Goal: Find specific fact

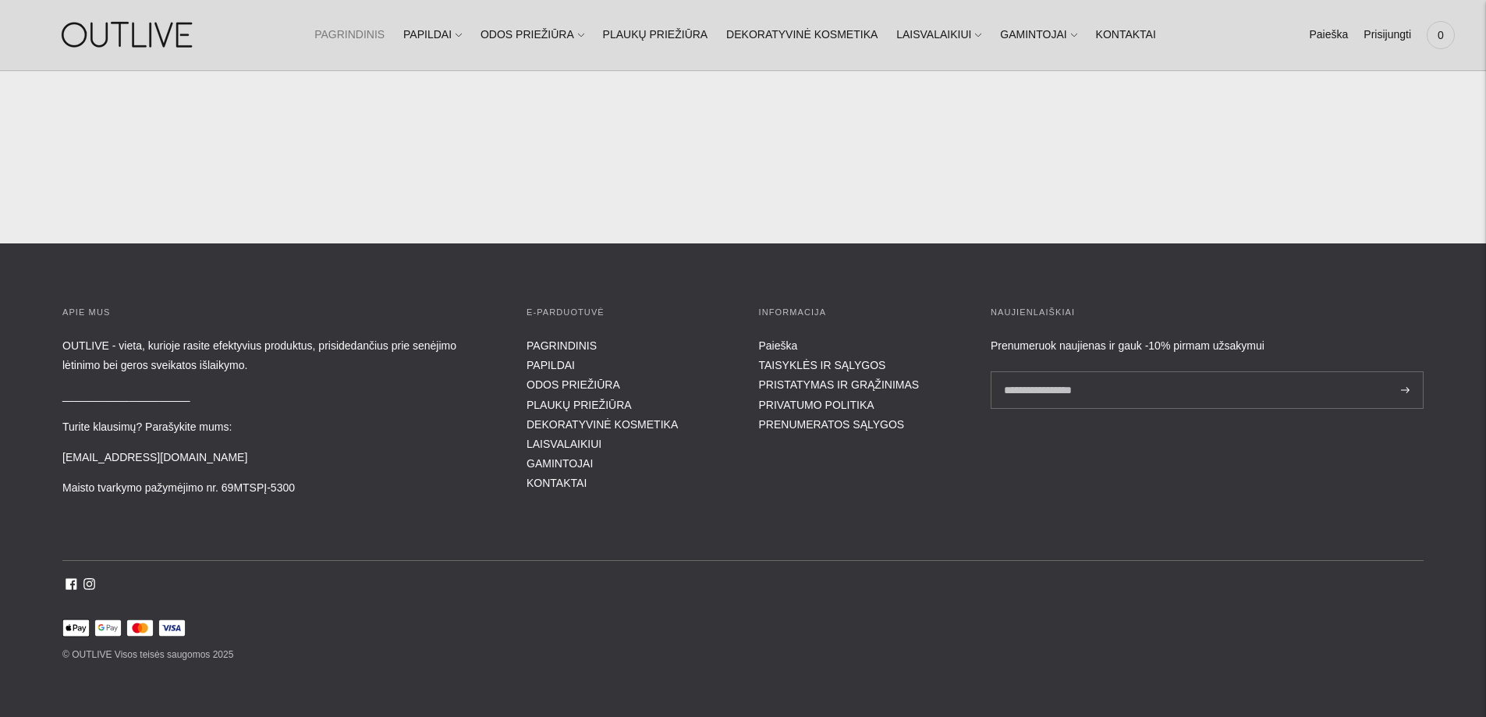
scroll to position [6563, 0]
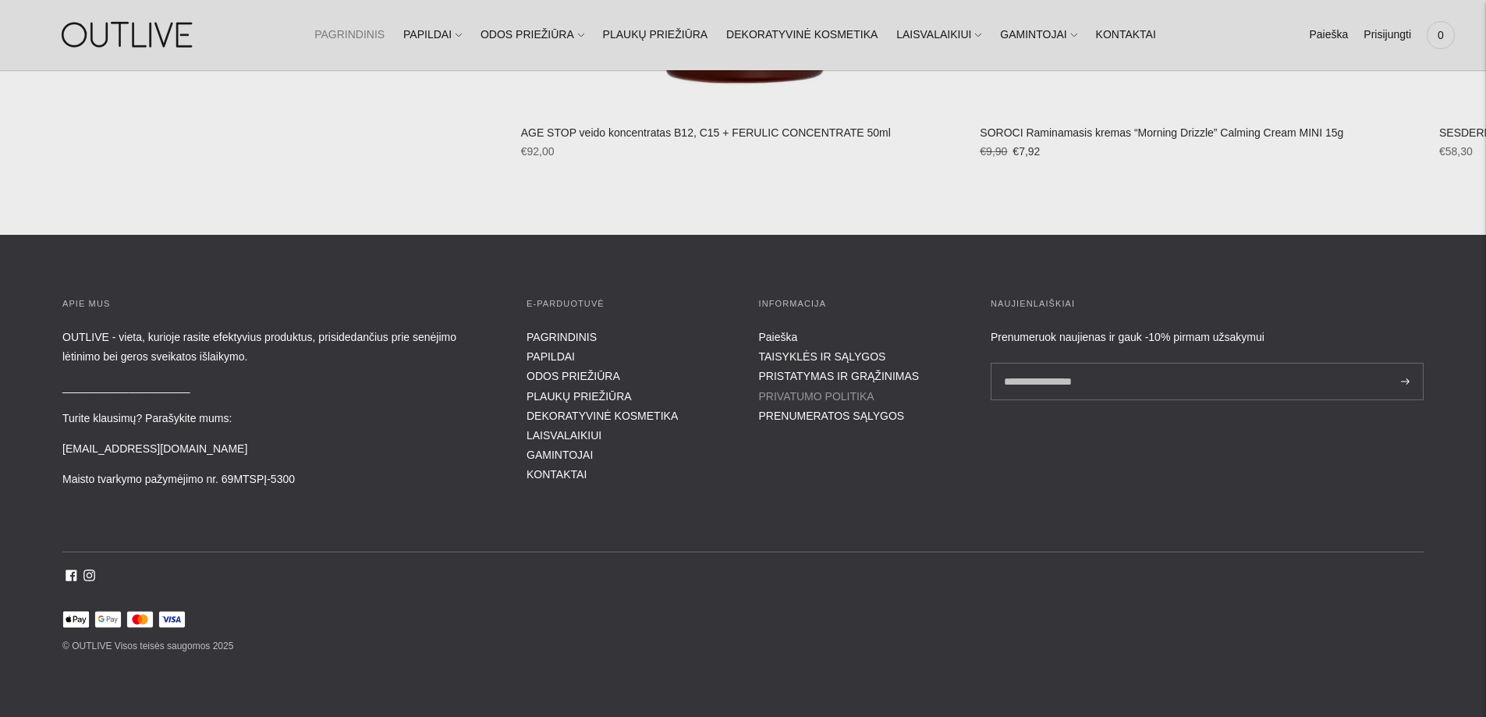
click at [806, 398] on link "PRIVATUMO POLITIKA" at bounding box center [816, 396] width 115 height 12
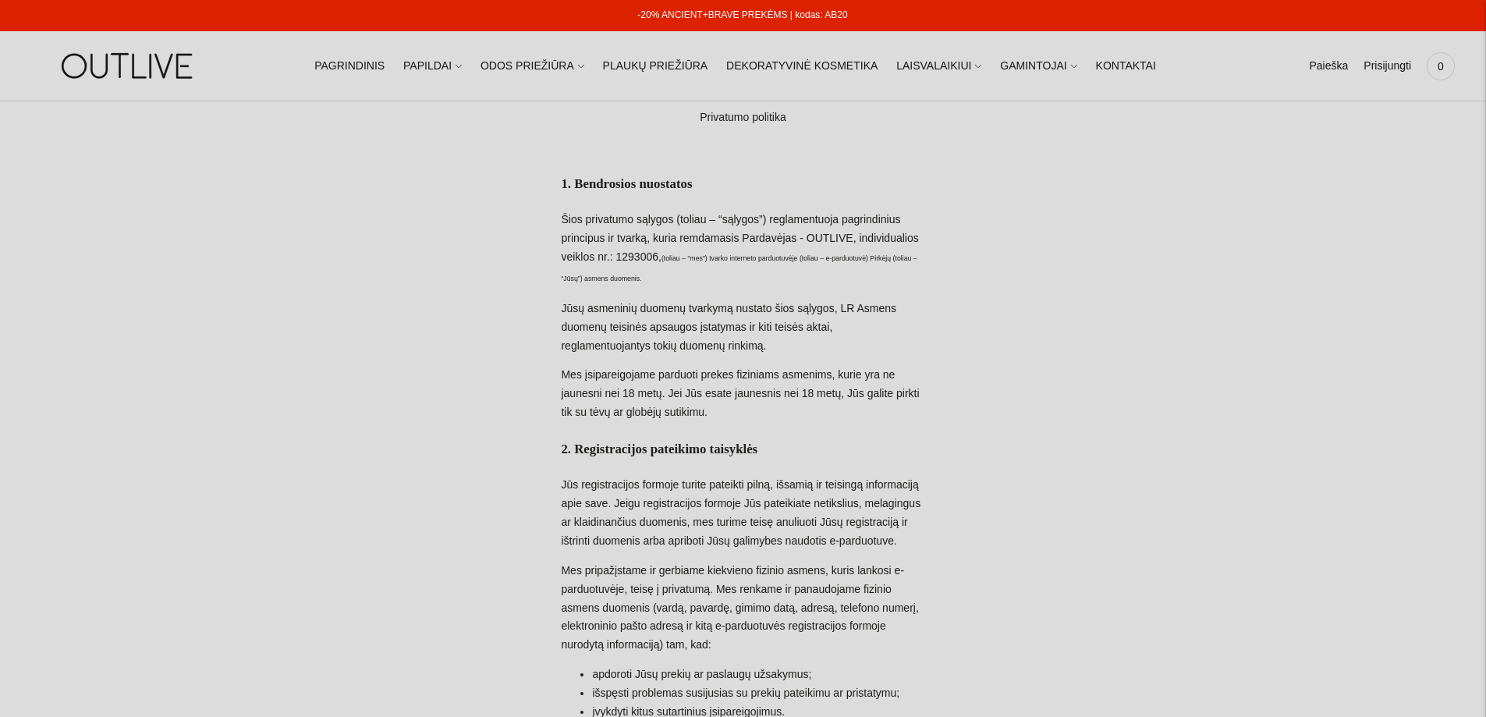
click at [646, 256] on p "Šios privatumo sąlygos (toliau – “sąlygos”) reglamentuoja pagrindinius principu…" at bounding box center [743, 250] width 364 height 78
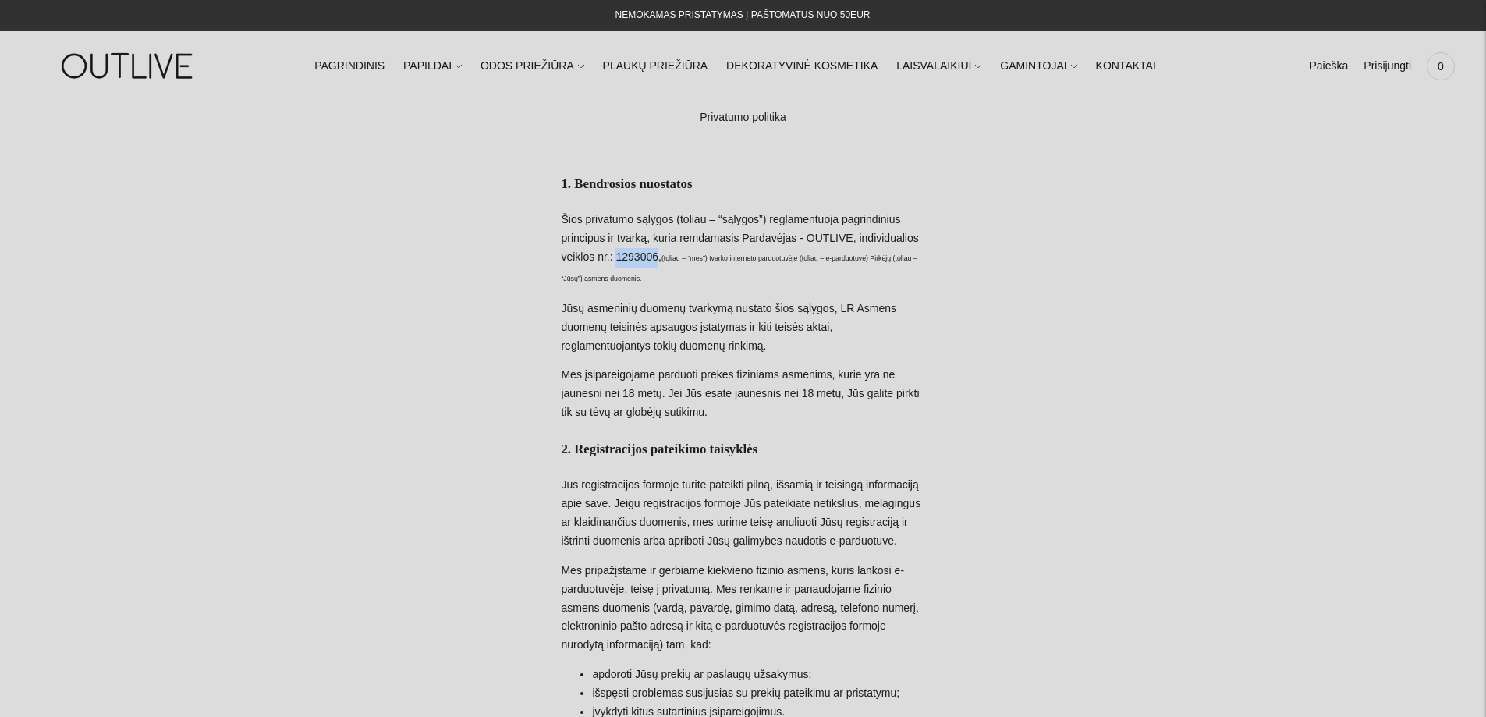
copy p "1293006"
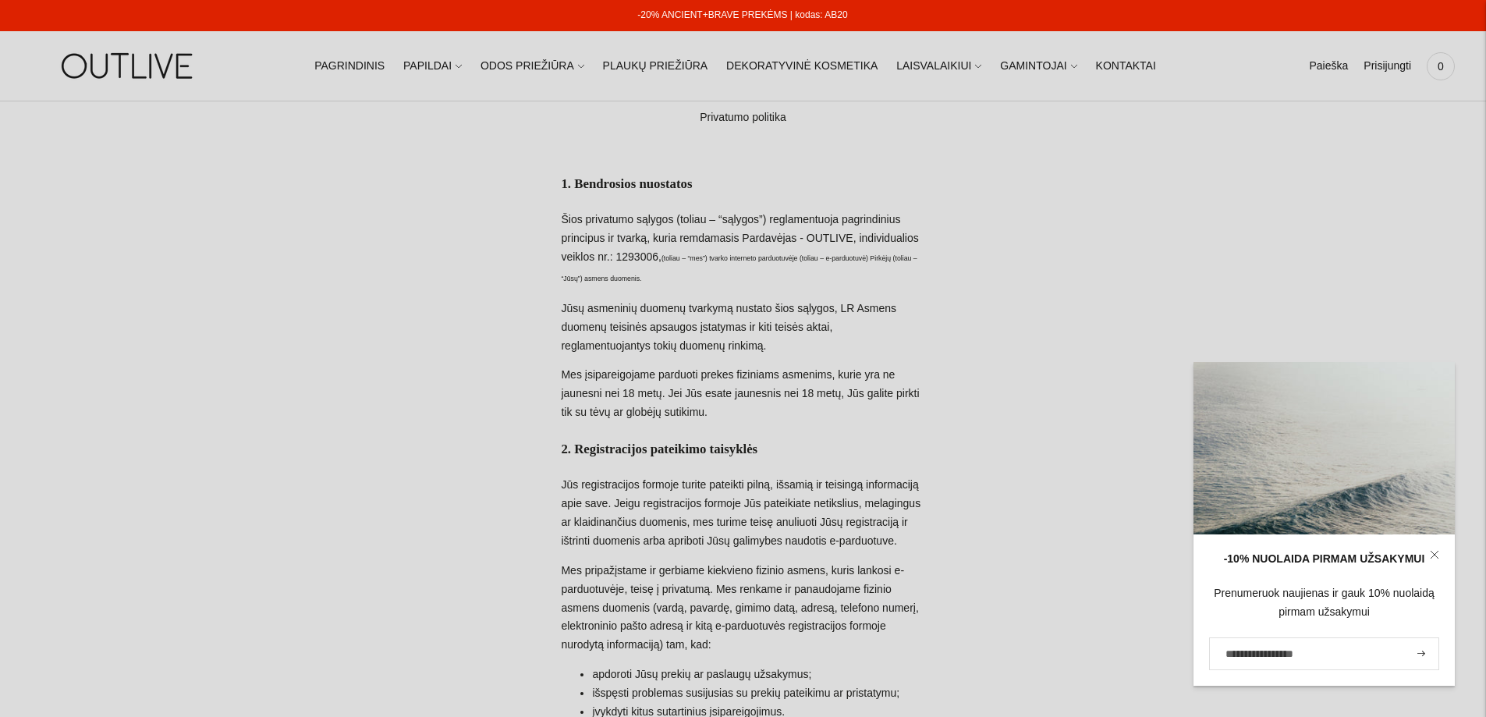
click at [819, 237] on p "Šios privatumo sąlygos (toliau – “sąlygos”) reglamentuoja pagrindinius principu…" at bounding box center [743, 250] width 364 height 78
copy p "OUTLIVE"
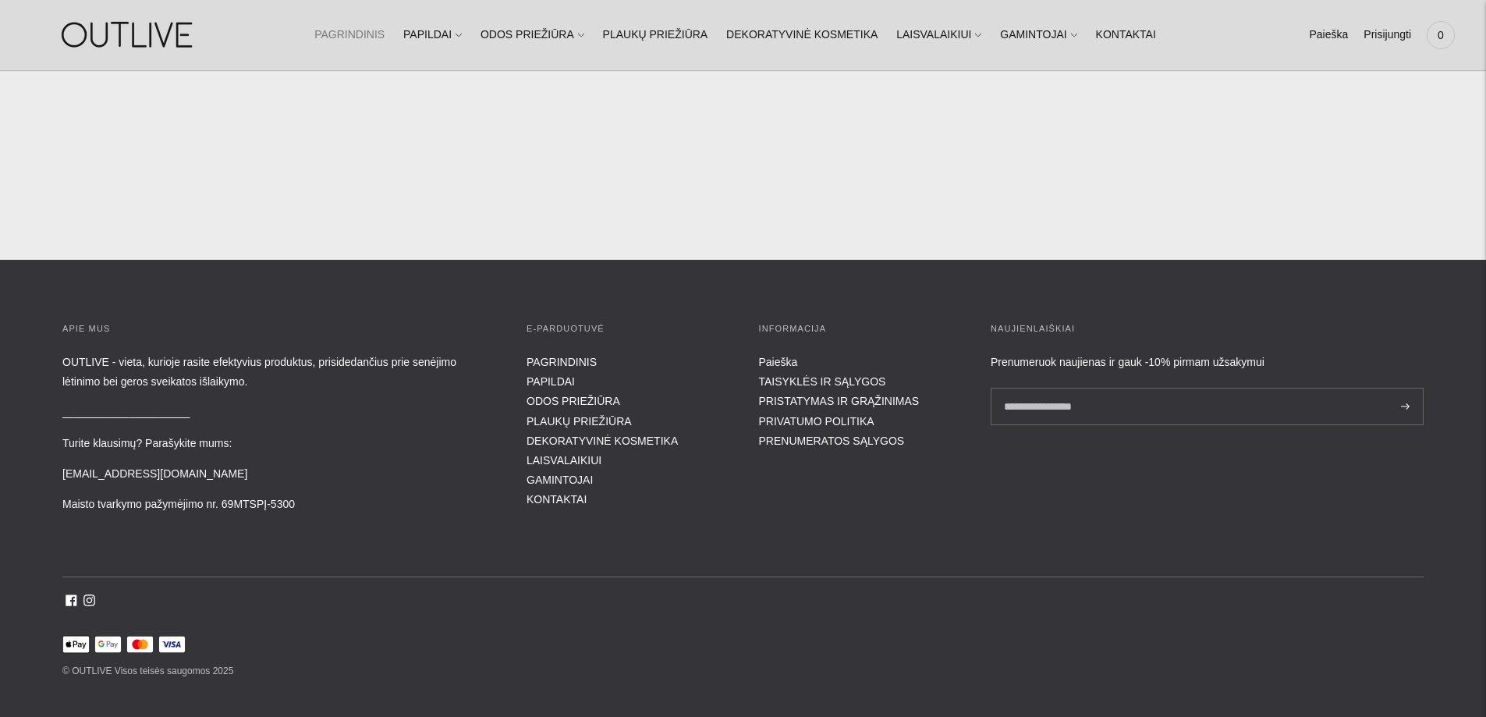
scroll to position [6563, 0]
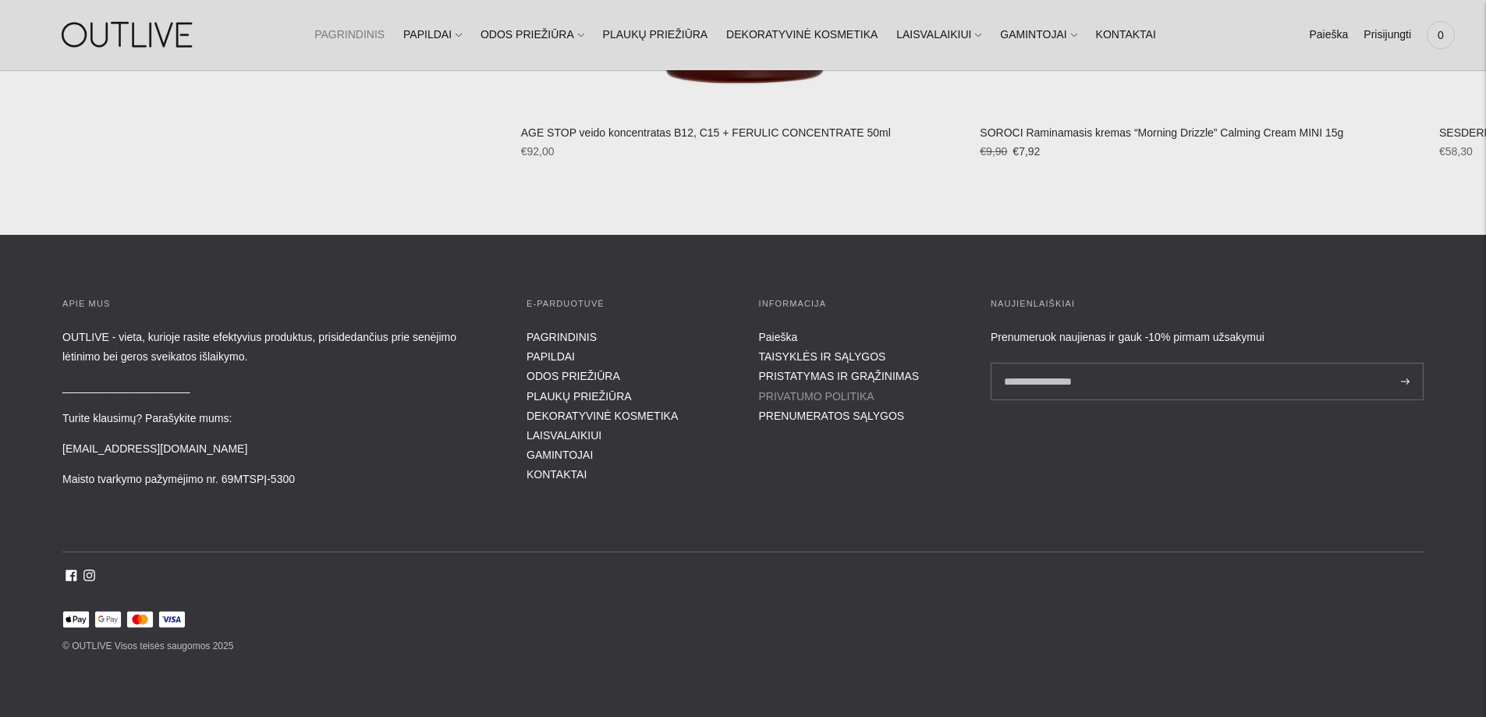
click at [840, 398] on link "PRIVATUMO POLITIKA" at bounding box center [816, 396] width 115 height 12
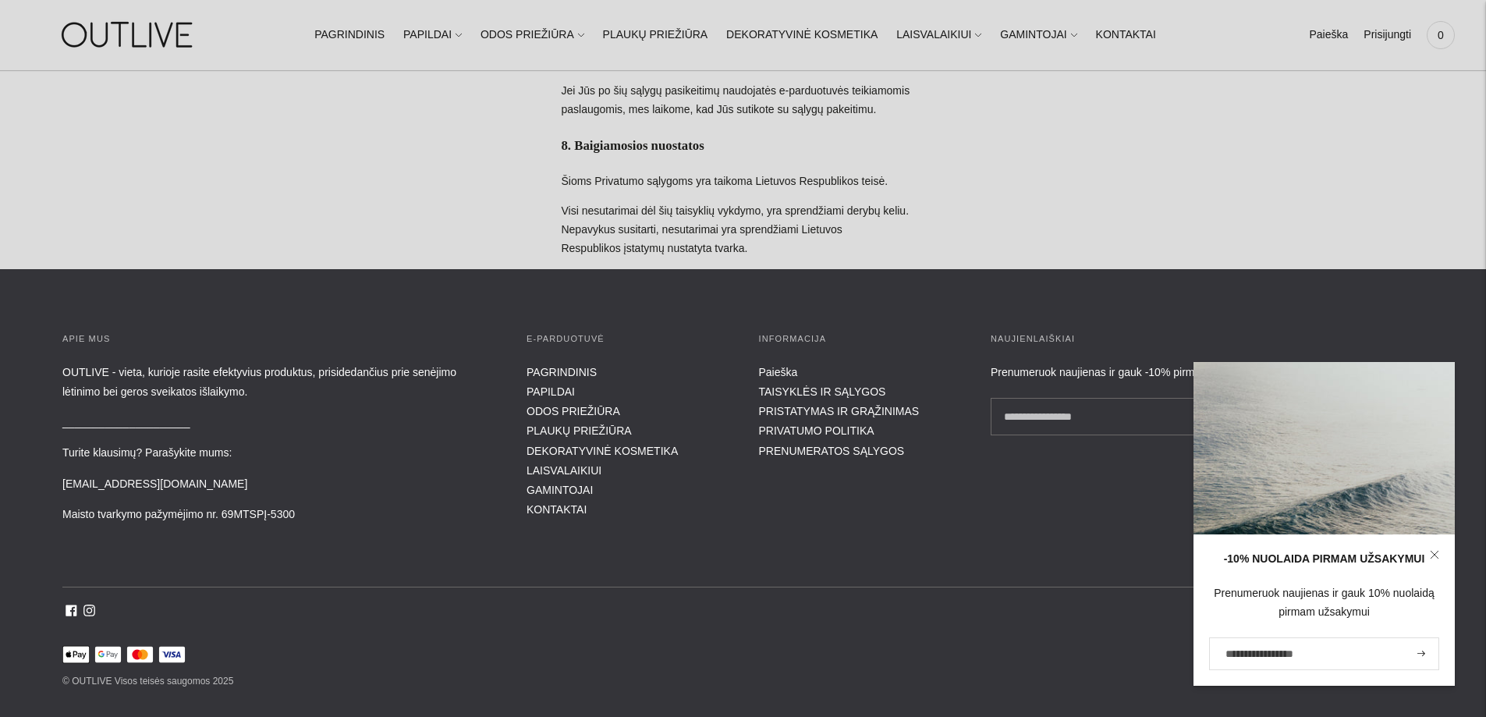
scroll to position [1404, 0]
drag, startPoint x: 298, startPoint y: 570, endPoint x: 223, endPoint y: 566, distance: 75.0
click at [223, 524] on p "Maisto tvarkymo pažymėjimo nr. 69MTSPĮ-5300" at bounding box center [278, 514] width 433 height 20
copy p "69MTSPĮ-5300"
click at [240, 493] on p "[EMAIL_ADDRESS][DOMAIN_NAME]" at bounding box center [278, 484] width 433 height 20
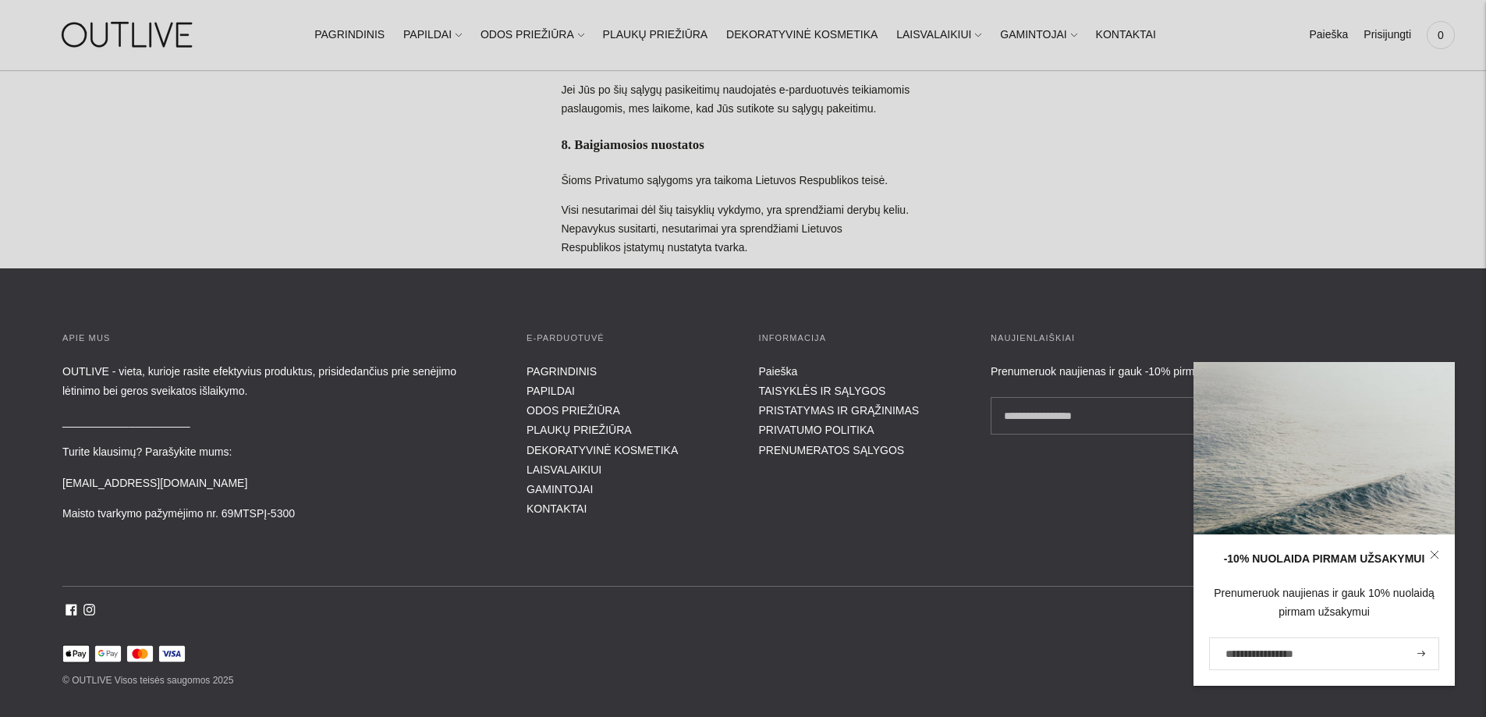
scroll to position [1497, 0]
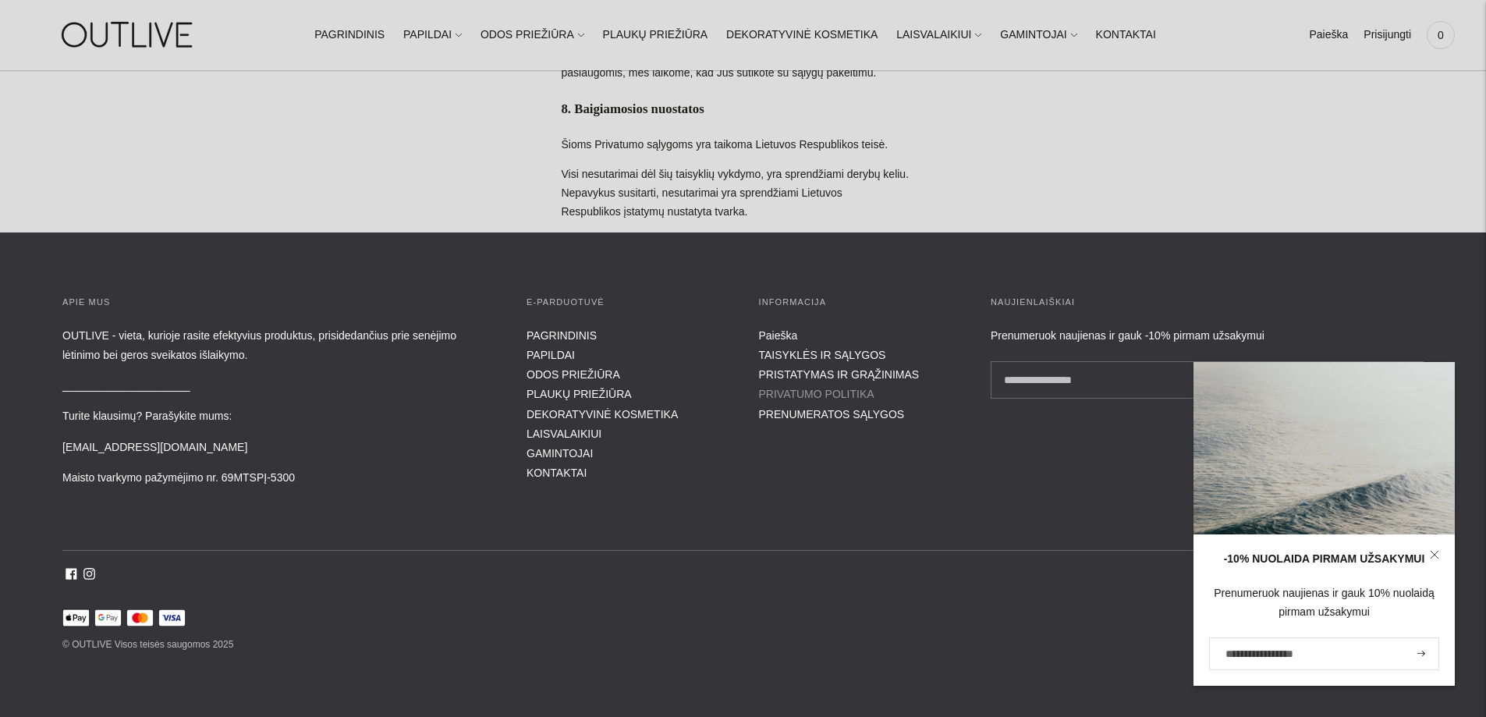
click at [826, 392] on link "PRIVATUMO POLITIKA" at bounding box center [816, 394] width 115 height 12
